Goal: Find specific page/section: Find specific page/section

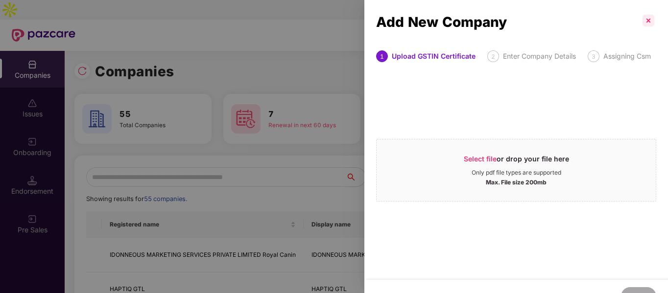
click at [649, 15] on p at bounding box center [648, 21] width 16 height 16
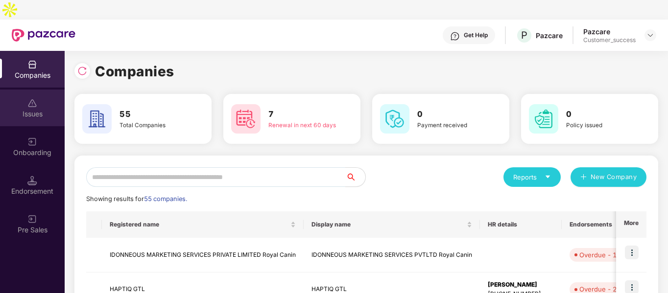
click at [31, 109] on div "Issues" at bounding box center [32, 114] width 65 height 10
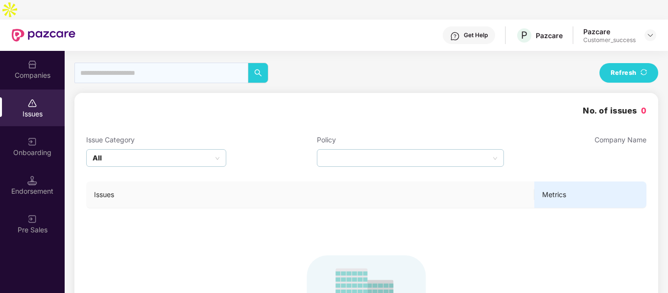
click at [31, 137] on img at bounding box center [32, 142] width 10 height 10
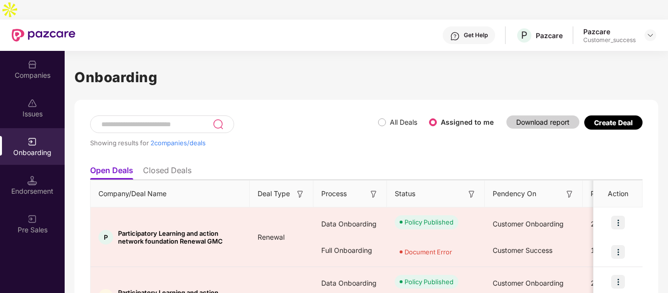
click at [35, 60] on img at bounding box center [32, 65] width 10 height 10
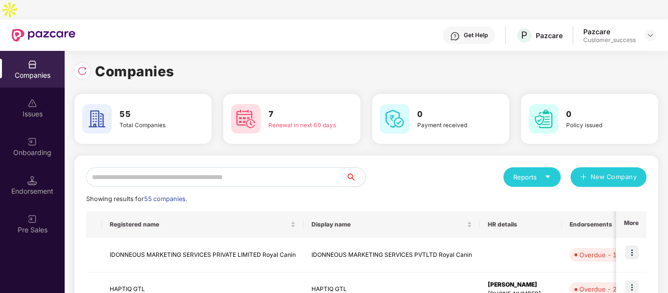
click at [152, 167] on input "text" at bounding box center [215, 177] width 259 height 20
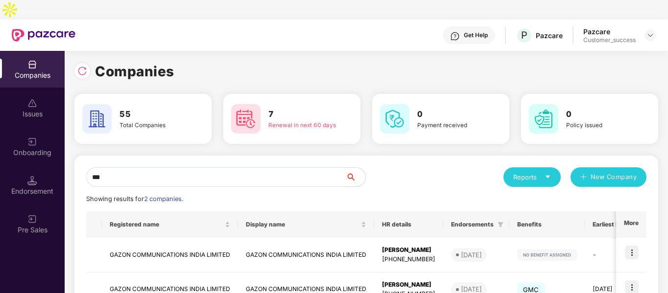
scroll to position [49, 0]
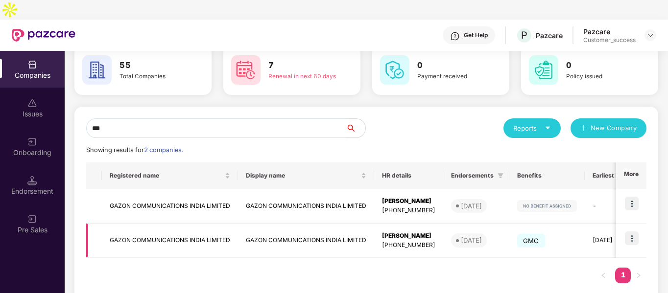
type input "***"
click at [631, 232] on img at bounding box center [632, 239] width 14 height 14
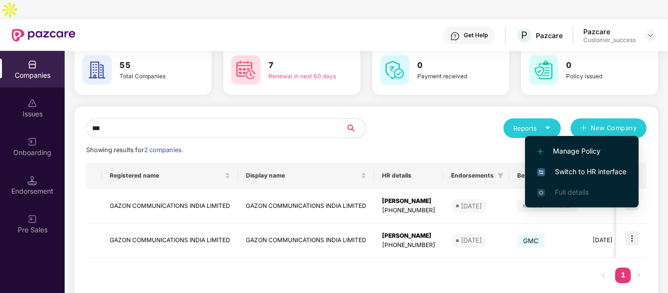
click at [564, 170] on span "Switch to HR interface" at bounding box center [581, 171] width 89 height 11
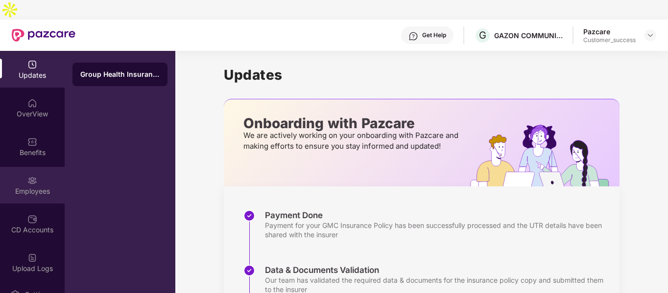
click at [25, 187] on div "Employees" at bounding box center [32, 192] width 65 height 10
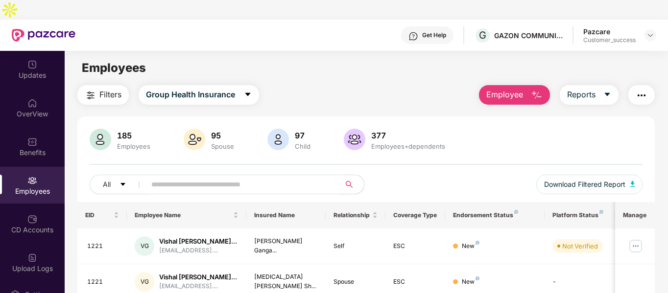
click at [223, 177] on input "text" at bounding box center [239, 184] width 176 height 15
paste input "*****"
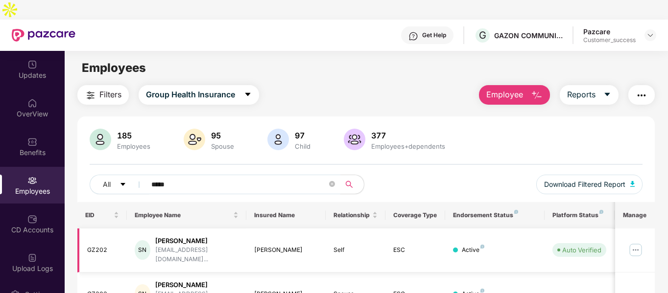
scroll to position [58, 0]
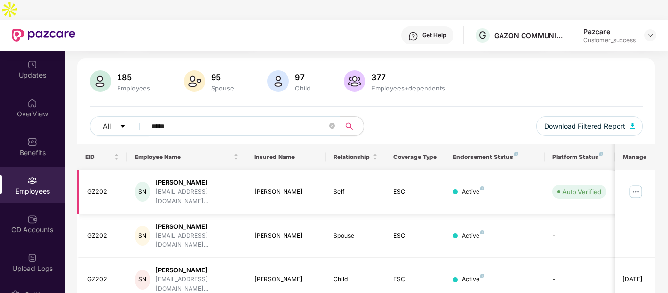
type input "*****"
click at [643, 27] on div "Pazcare Customer_success" at bounding box center [619, 35] width 73 height 17
click at [647, 31] on img at bounding box center [650, 35] width 8 height 8
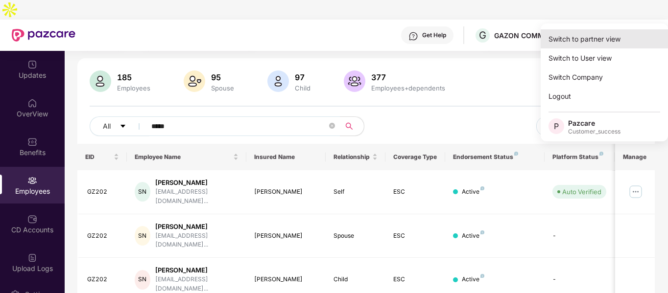
click at [578, 41] on div "Switch to partner view" at bounding box center [603, 38] width 127 height 19
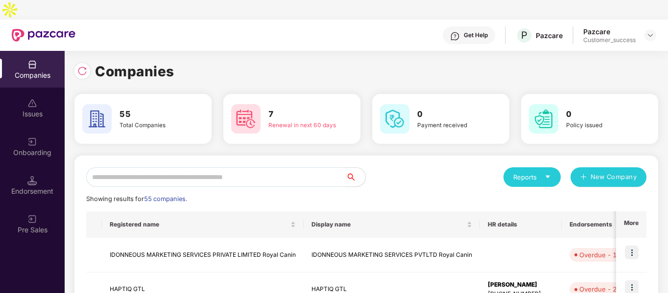
click at [212, 167] on input "text" at bounding box center [215, 177] width 259 height 20
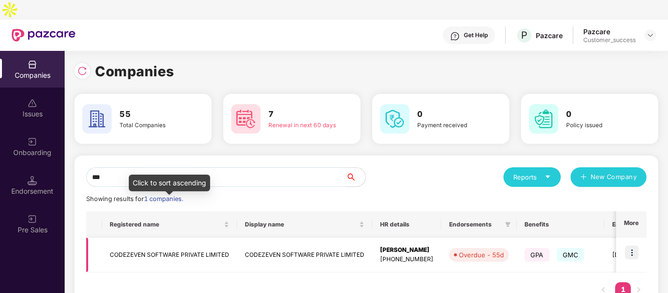
type input "***"
click at [160, 238] on td "CODEZEVEN SOFTWARE PRIVATE LIMITED" at bounding box center [169, 255] width 135 height 35
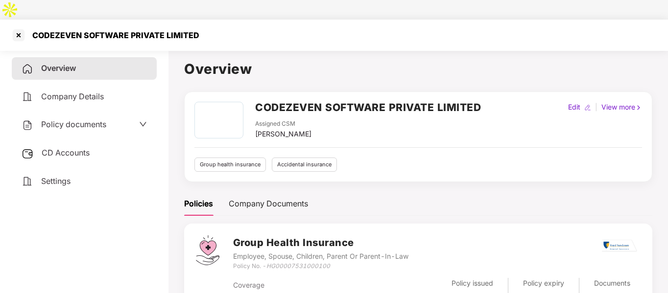
click at [94, 119] on span "Policy documents" at bounding box center [73, 124] width 65 height 10
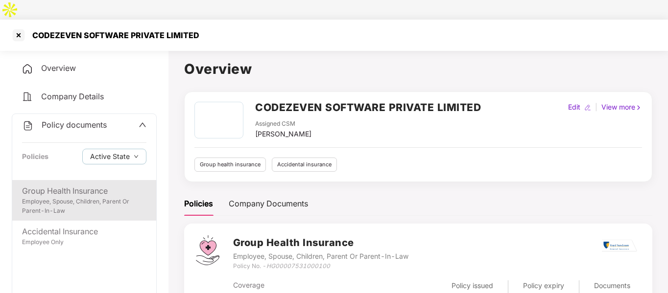
click at [60, 185] on div "Group Health Insurance" at bounding box center [84, 191] width 124 height 12
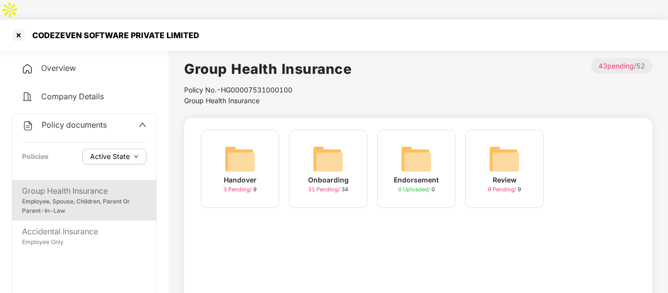
click at [130, 149] on button "Active State" at bounding box center [114, 157] width 64 height 16
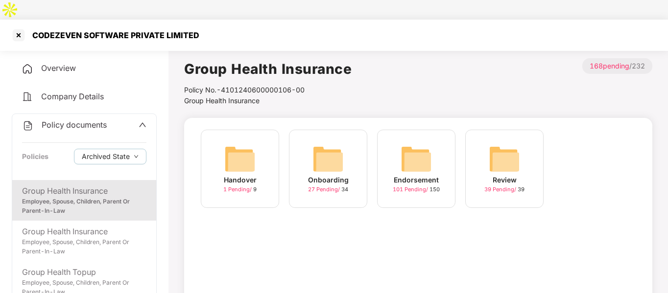
click at [56, 149] on div "Policy documents Policies Archived State" at bounding box center [84, 147] width 144 height 66
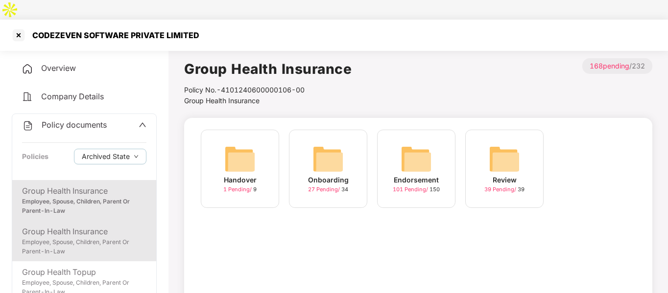
click at [71, 238] on div "Employee, Spouse, Children, Parent Or Parent-In-Law" at bounding box center [84, 247] width 124 height 19
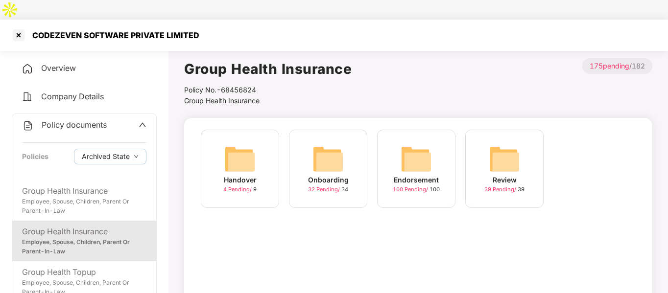
click at [344, 147] on div "Onboarding 32 Pending / 34" at bounding box center [328, 169] width 78 height 78
click at [421, 143] on img at bounding box center [415, 158] width 31 height 31
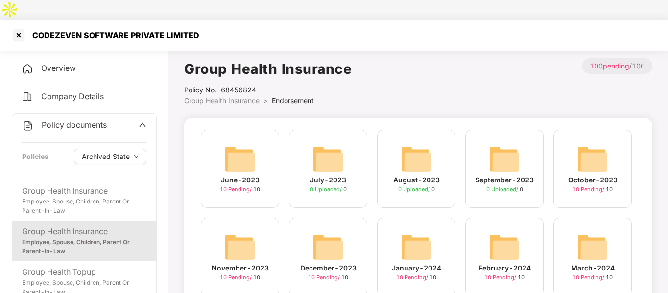
scroll to position [105, 0]
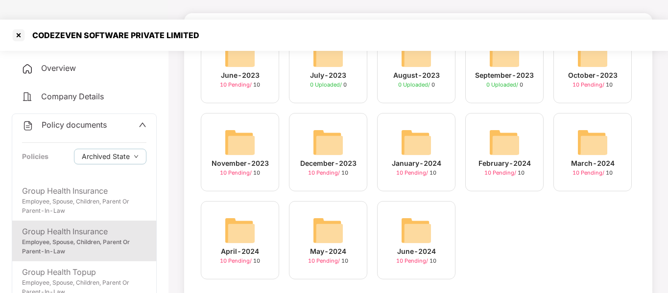
click at [411, 221] on img at bounding box center [415, 230] width 31 height 31
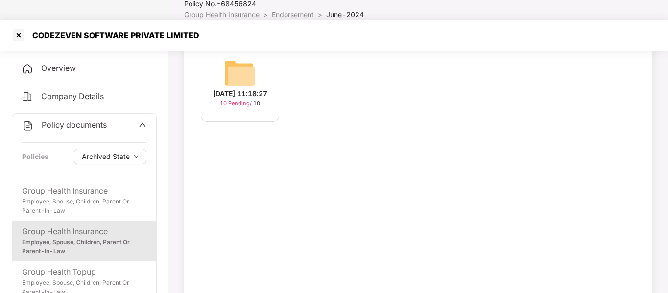
click at [237, 58] on img at bounding box center [239, 72] width 31 height 31
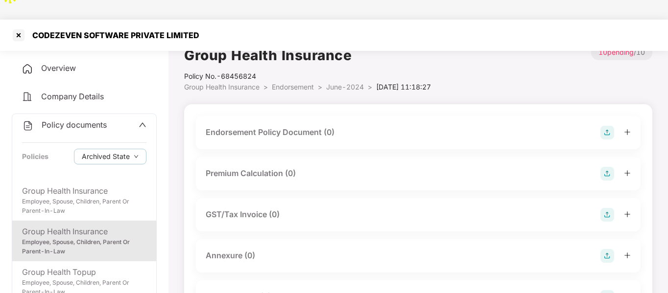
scroll to position [7, 0]
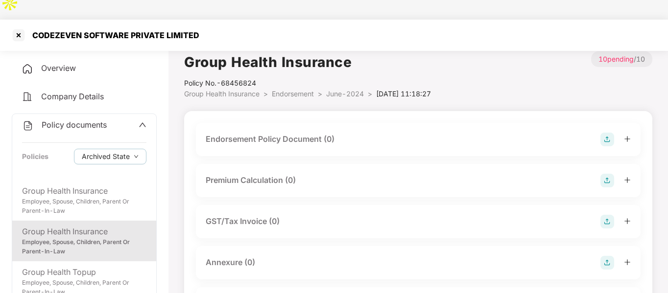
scroll to position [86, 0]
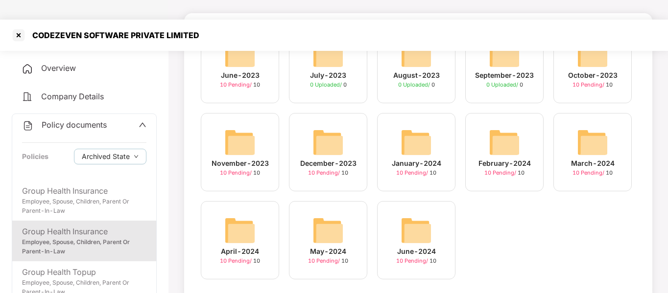
click at [325, 215] on img at bounding box center [327, 230] width 31 height 31
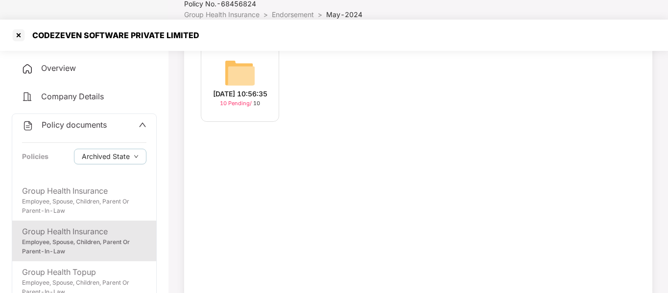
click at [232, 57] on img at bounding box center [239, 72] width 31 height 31
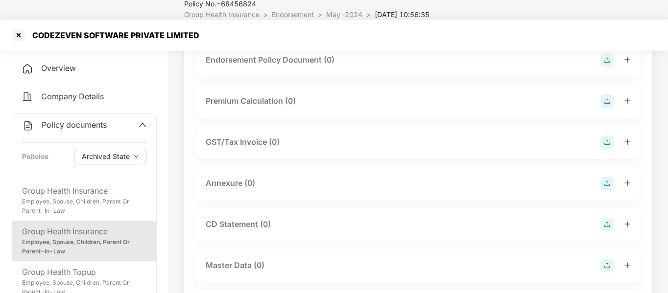
scroll to position [105, 0]
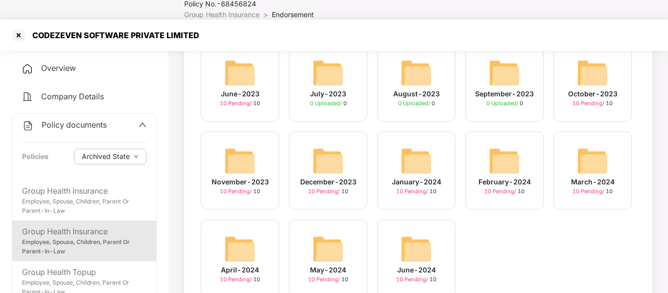
scroll to position [105, 0]
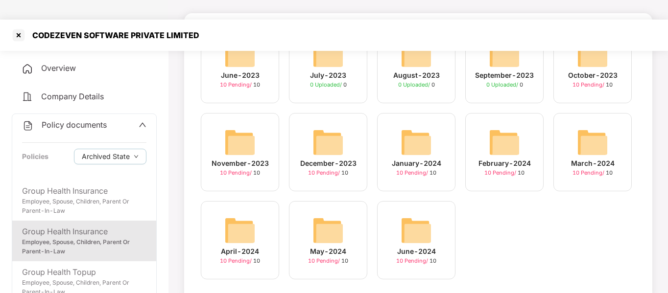
click at [503, 130] on img at bounding box center [504, 142] width 31 height 31
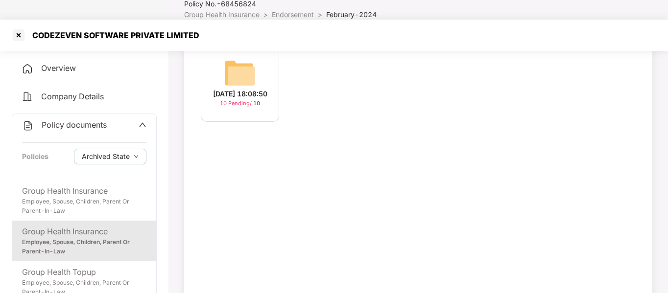
click at [253, 89] on div "[DATE] 18:08:50" at bounding box center [240, 94] width 54 height 11
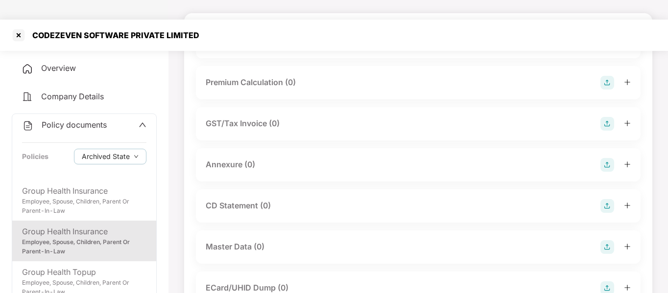
scroll to position [0, 0]
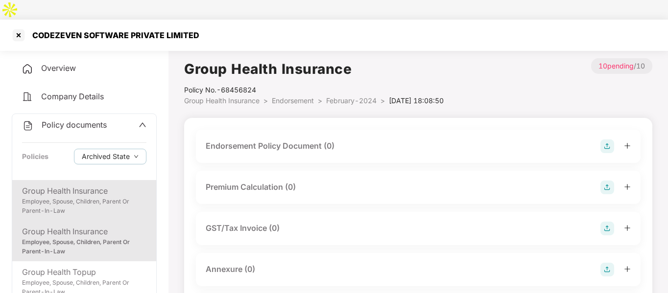
click at [98, 197] on div "Employee, Spouse, Children, Parent Or Parent-In-Law" at bounding box center [84, 206] width 124 height 19
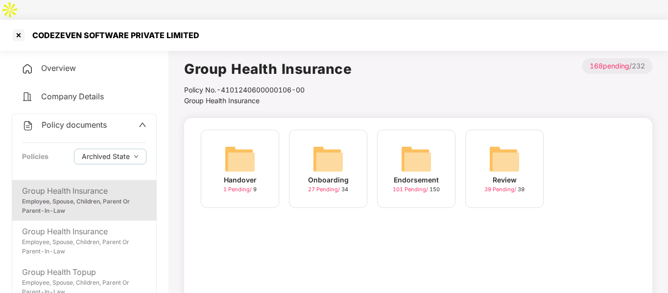
click at [415, 143] on img at bounding box center [415, 158] width 31 height 31
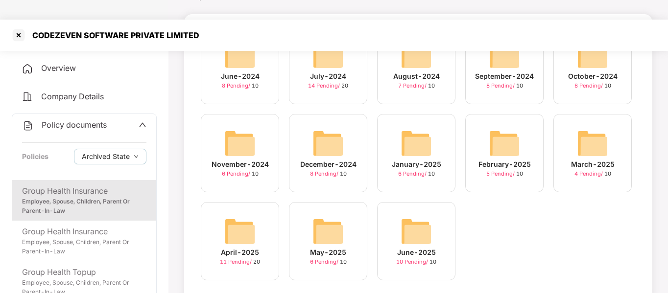
click at [409, 216] on img at bounding box center [415, 231] width 31 height 31
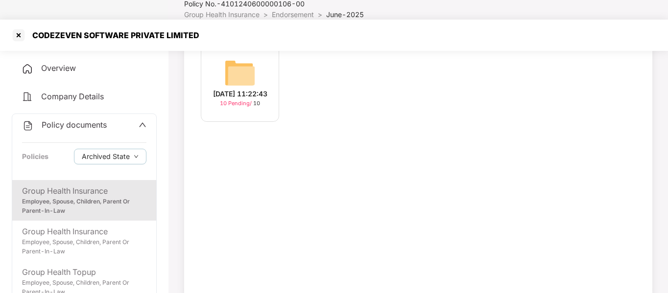
click at [222, 47] on div "[DATE] 11:22:43 10 Pending / 10" at bounding box center [240, 83] width 78 height 78
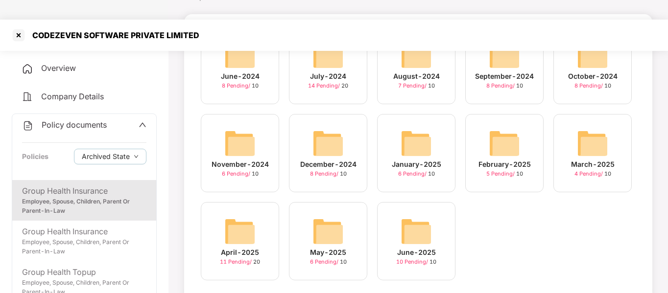
click at [521, 138] on div "February-2025 5 Pending / 10" at bounding box center [504, 153] width 78 height 78
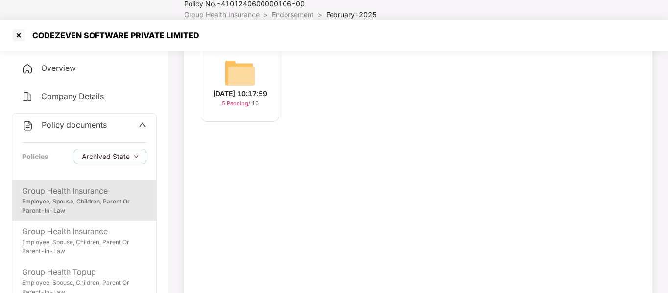
click at [236, 61] on img at bounding box center [239, 72] width 31 height 31
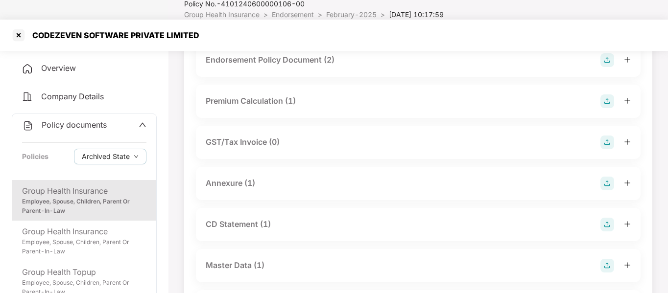
scroll to position [104, 0]
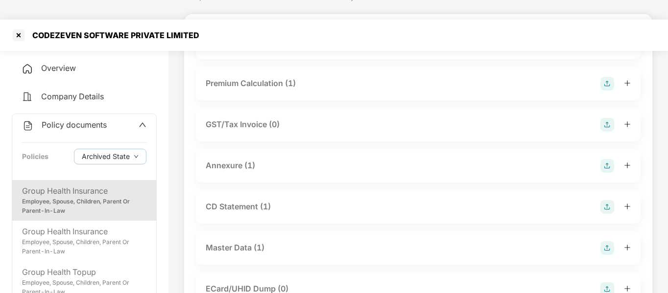
click at [235, 201] on div "CD Statement (1)" at bounding box center [238, 207] width 65 height 12
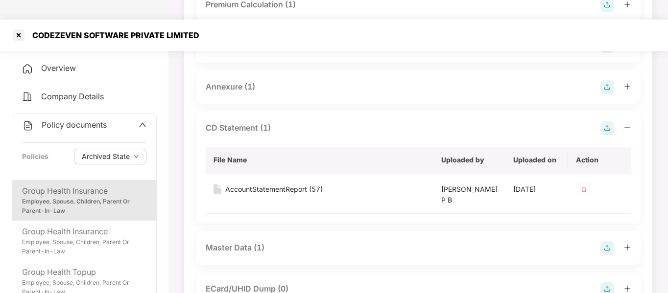
scroll to position [183, 0]
click at [298, 184] on div "AccountStatementReport (57)" at bounding box center [273, 189] width 97 height 11
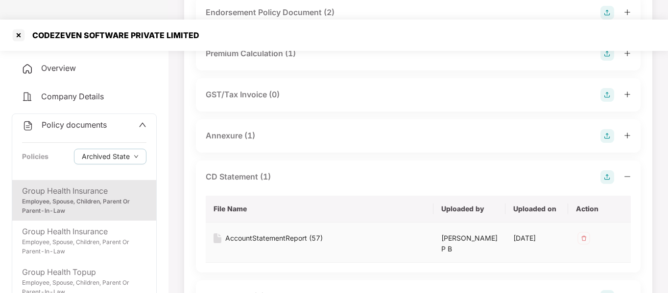
scroll to position [133, 0]
click at [286, 171] on div "CD Statement (1)" at bounding box center [418, 178] width 425 height 14
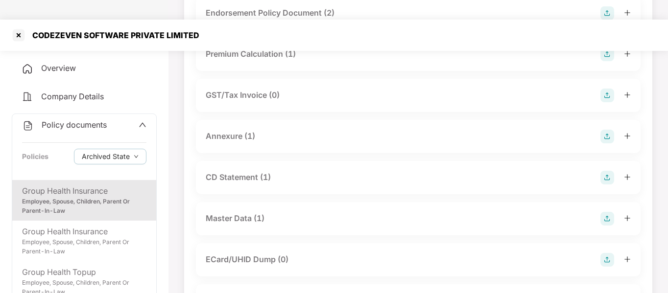
click at [293, 166] on div "CD Statement (1)" at bounding box center [418, 177] width 445 height 33
click at [287, 171] on div "CD Statement (1)" at bounding box center [418, 178] width 425 height 14
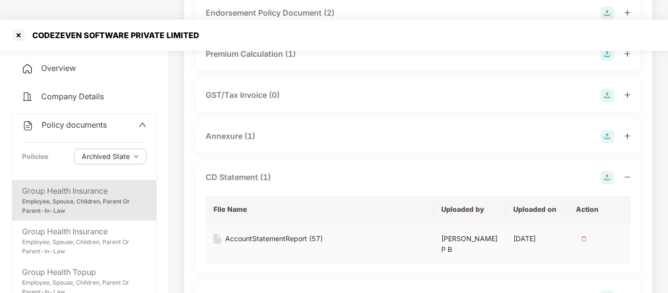
click at [276, 234] on div "AccountStatementReport (57)" at bounding box center [273, 239] width 97 height 11
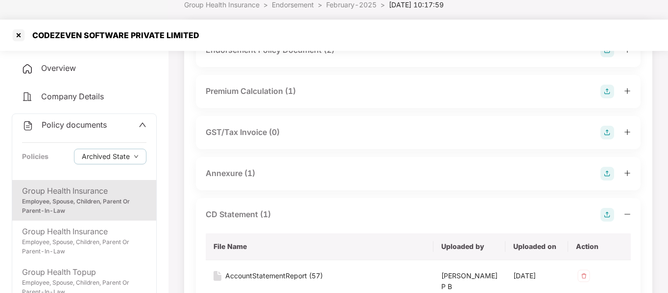
scroll to position [97, 0]
click at [293, 166] on div "Annexure (1)" at bounding box center [418, 173] width 425 height 14
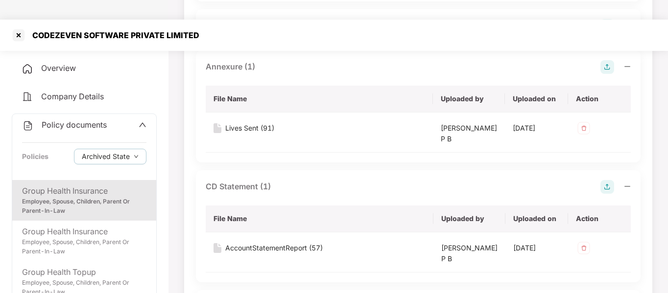
scroll to position [205, 0]
